Goal: Navigation & Orientation: Find specific page/section

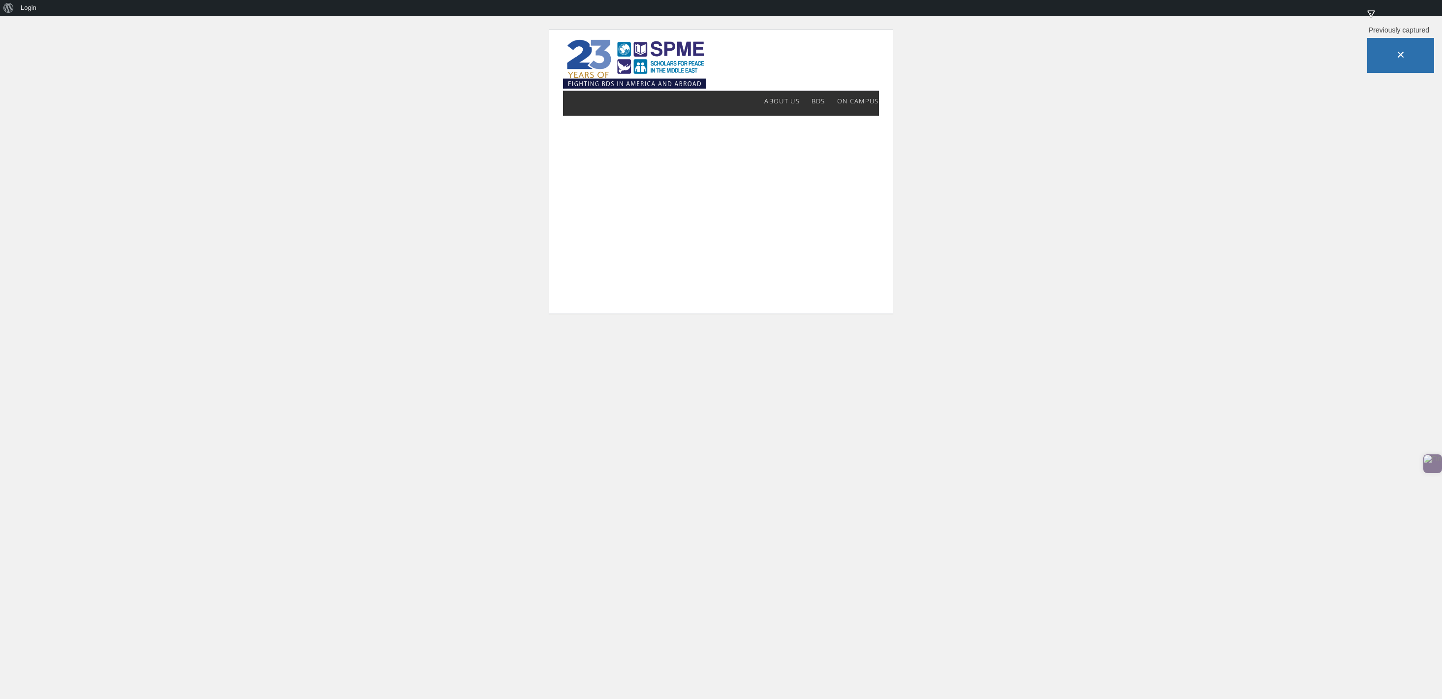
drag, startPoint x: 123, startPoint y: 133, endPoint x: 85, endPoint y: 76, distance: 68.8
click at [123, 133] on html "About WordPress About WordPress Get Involved WordPress.org Documentation Learn …" at bounding box center [721, 172] width 1442 height 312
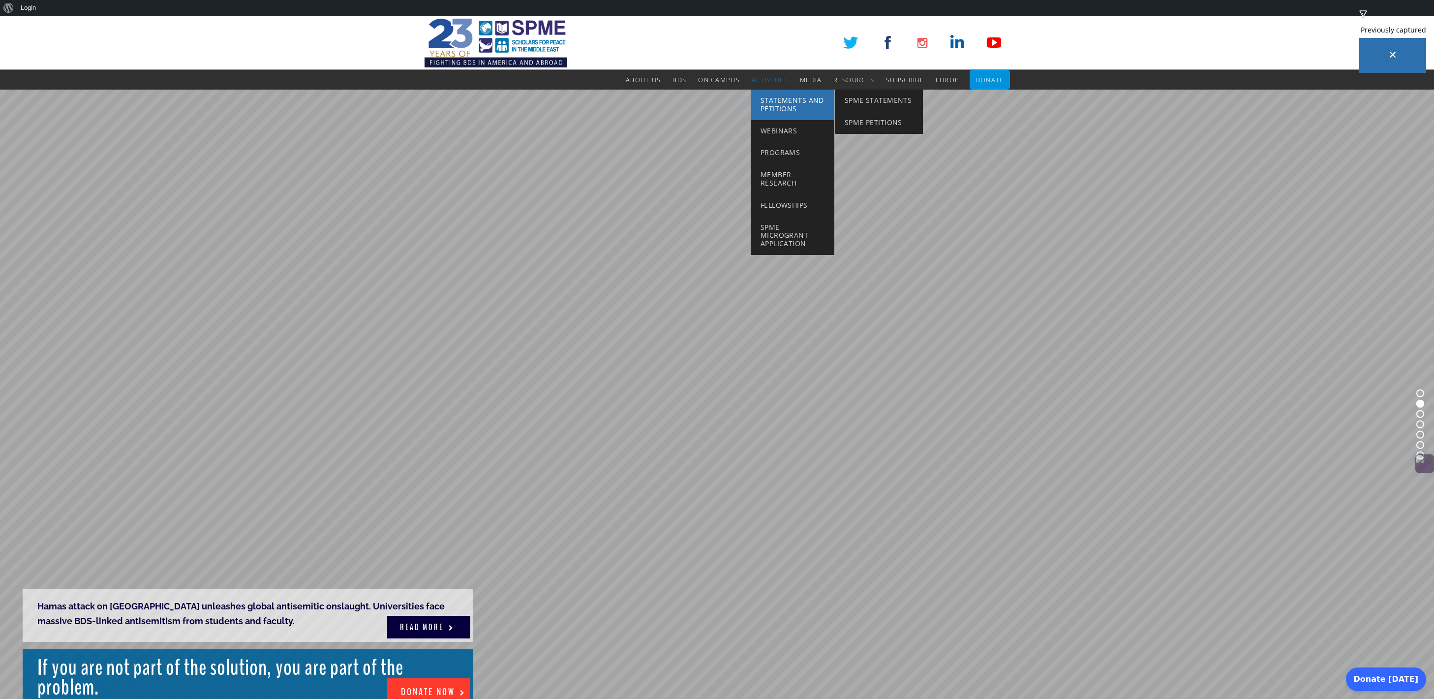
click at [779, 100] on span "Statements and Petitions" at bounding box center [792, 104] width 63 height 18
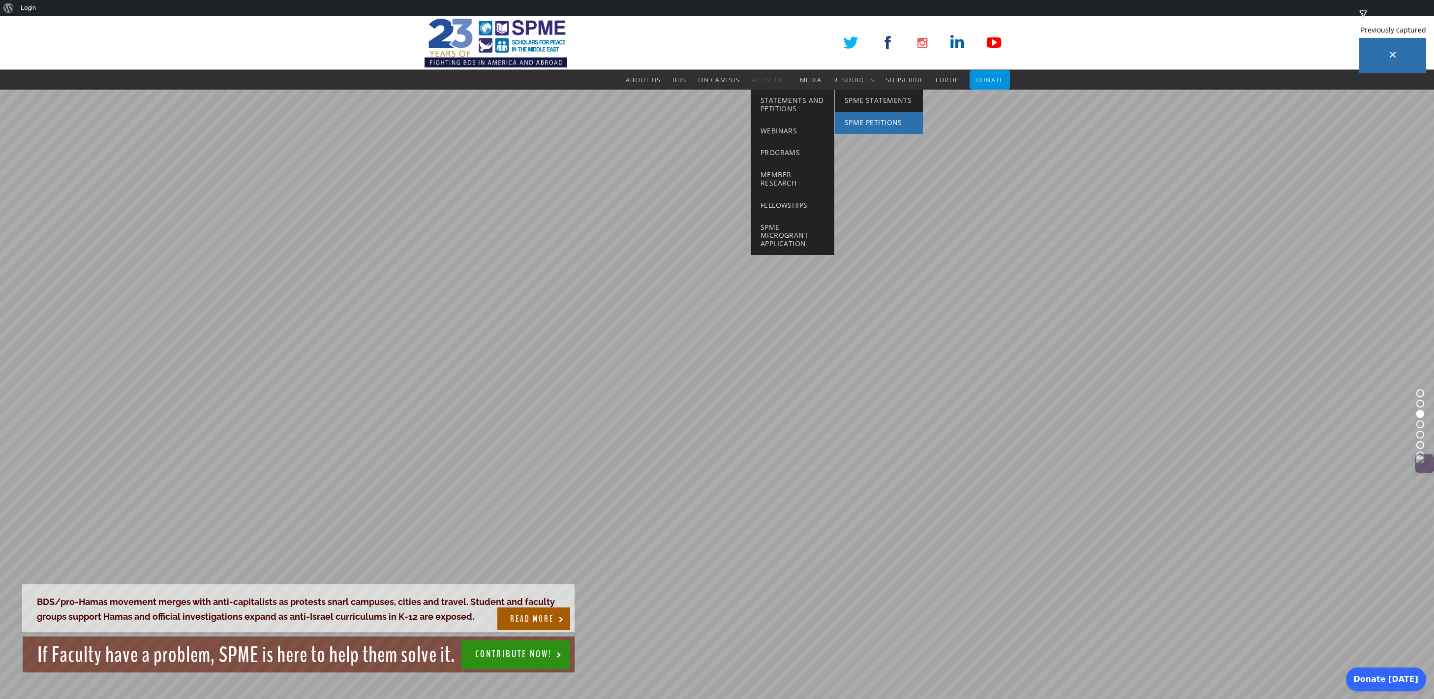
click at [860, 126] on span "SPME Petitions" at bounding box center [874, 122] width 58 height 9
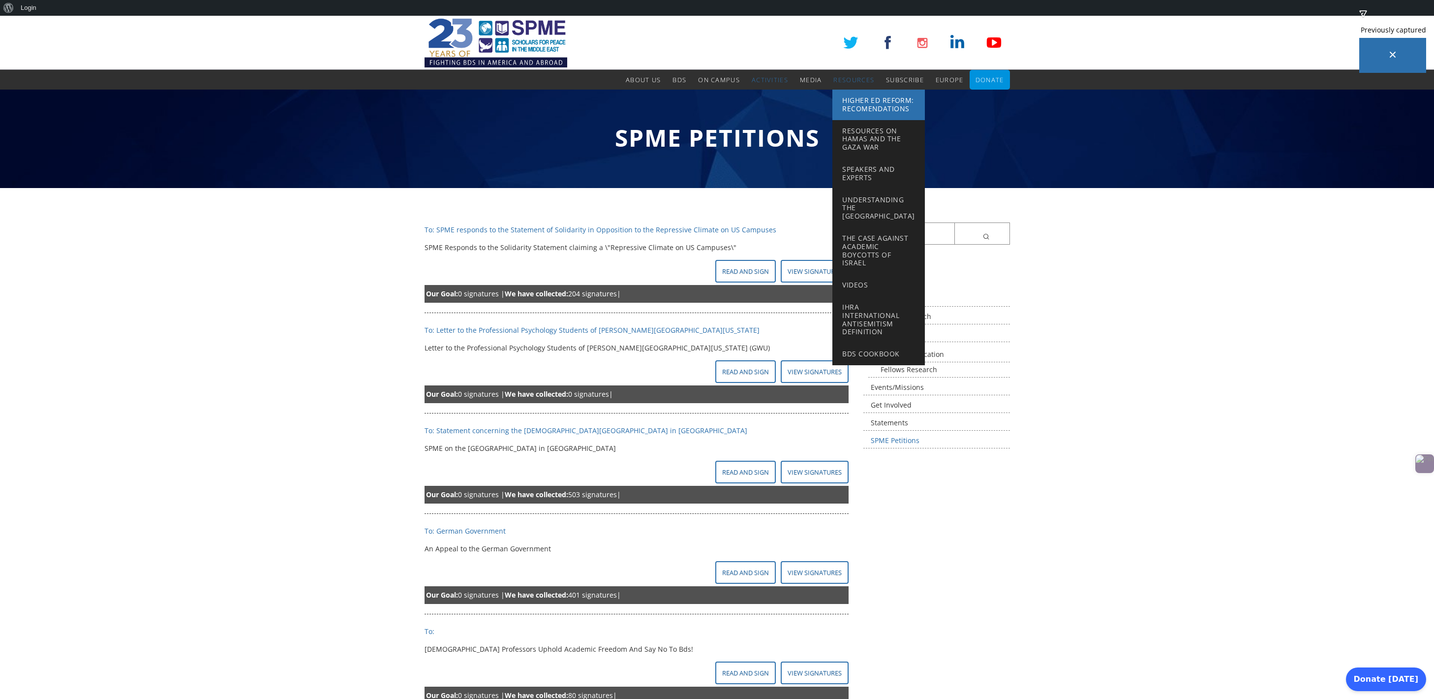
click at [862, 109] on span "Higher Ed Reform: Recomendations" at bounding box center [877, 104] width 71 height 18
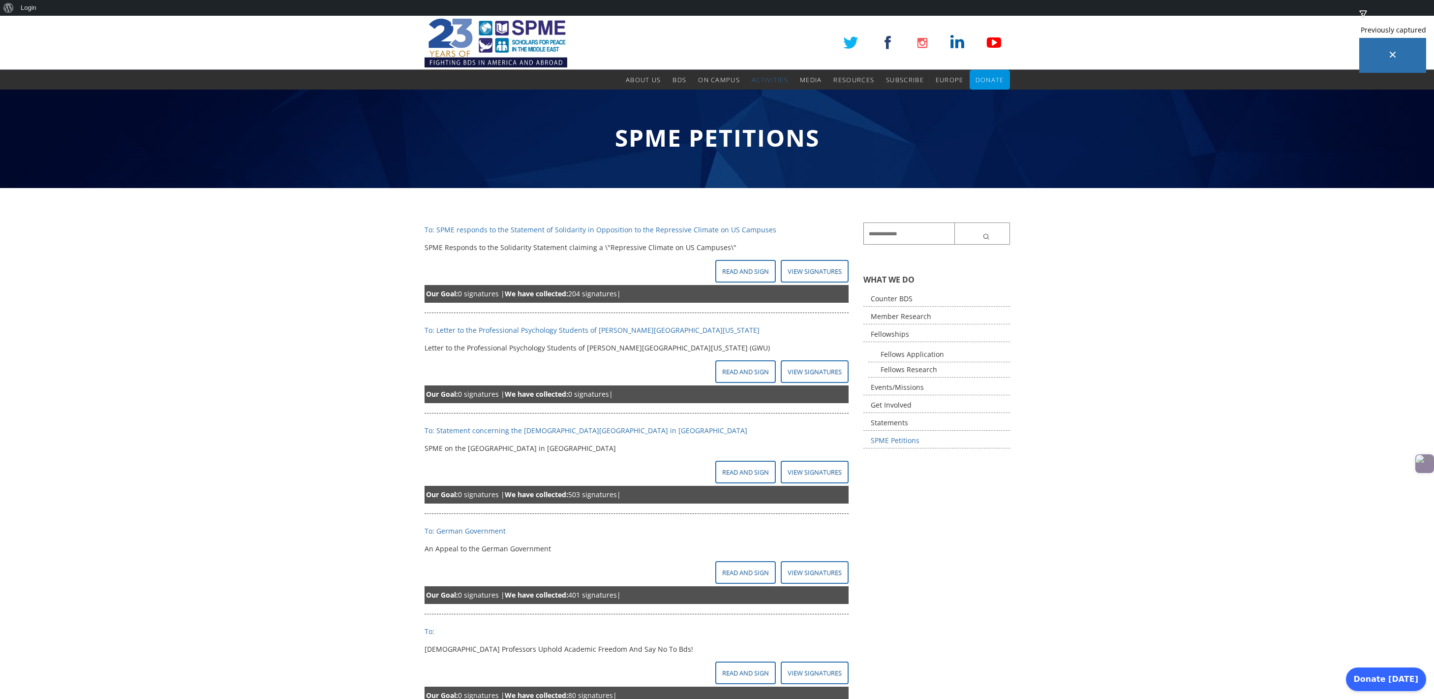
click at [462, 35] on img at bounding box center [496, 43] width 143 height 54
